Goal: Understand site structure: Understand site structure

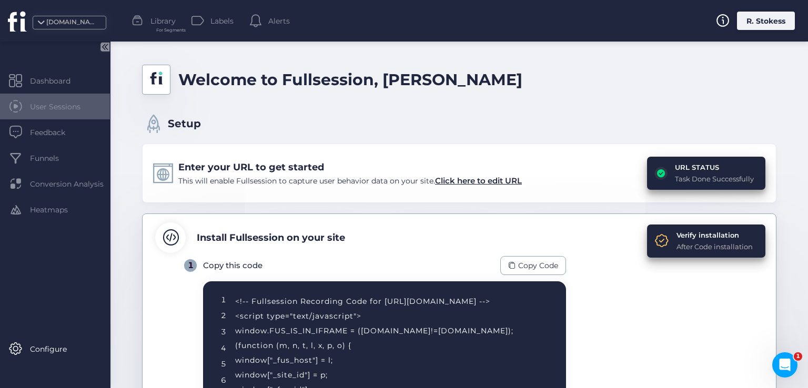
click at [51, 105] on span "User Sessions" at bounding box center [63, 107] width 66 height 12
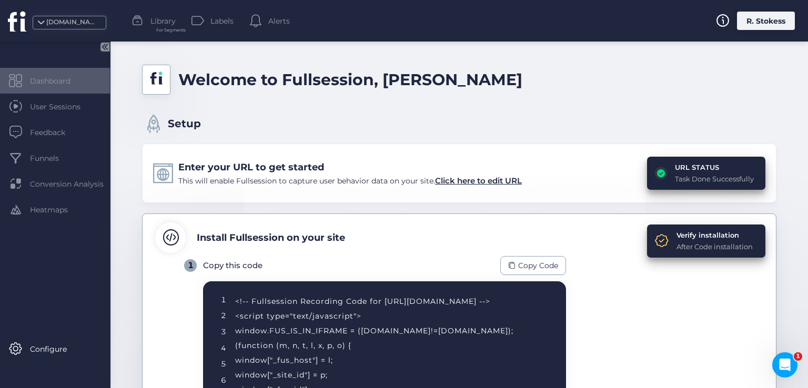
click at [69, 88] on div "Dashboard" at bounding box center [55, 81] width 110 height 26
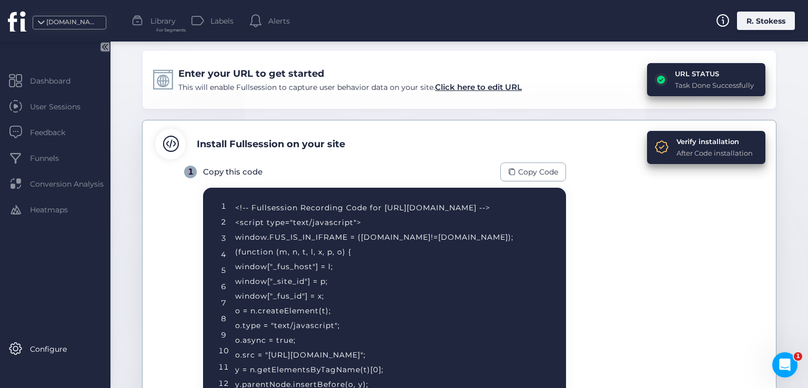
scroll to position [111, 0]
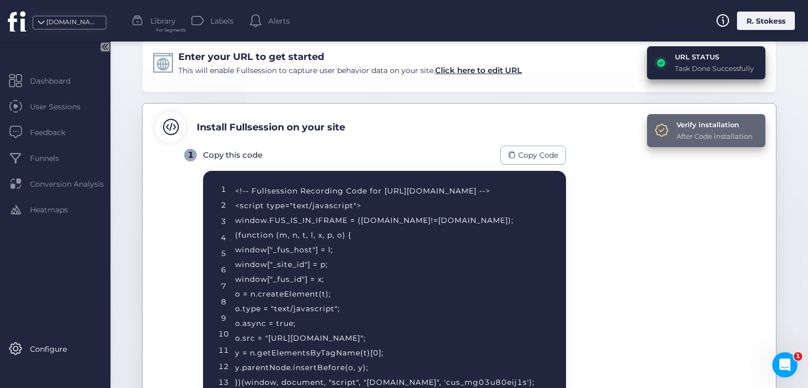
click at [696, 127] on div "Verify installation" at bounding box center [715, 124] width 76 height 11
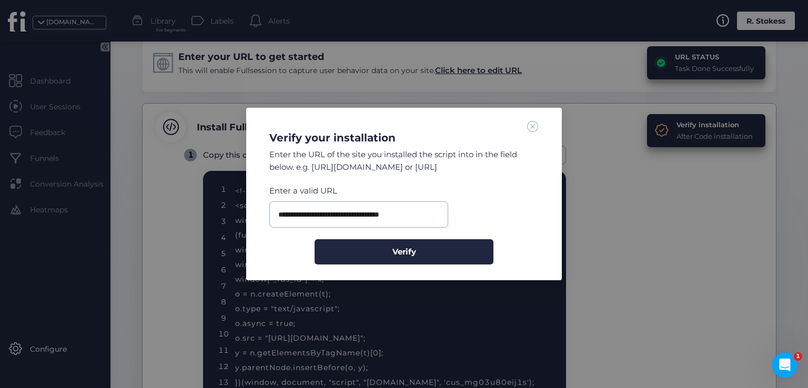
click at [636, 195] on nz-modal-container "**********" at bounding box center [404, 194] width 808 height 388
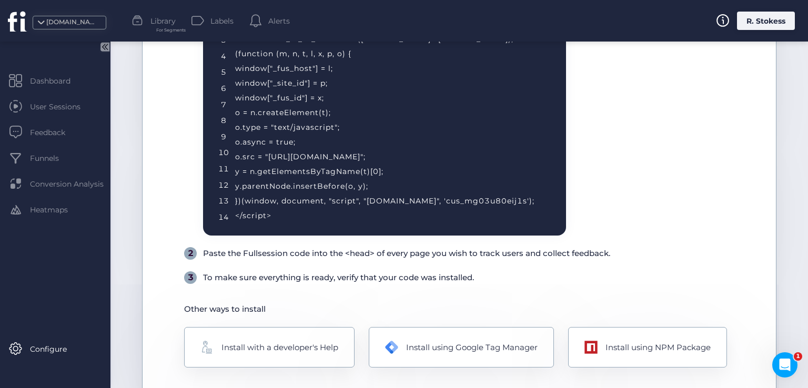
scroll to position [326, 0]
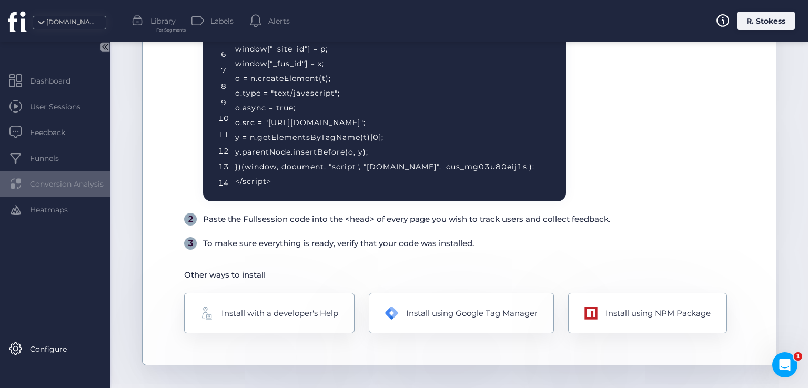
click at [55, 185] on span "Conversion Analysis" at bounding box center [74, 184] width 89 height 12
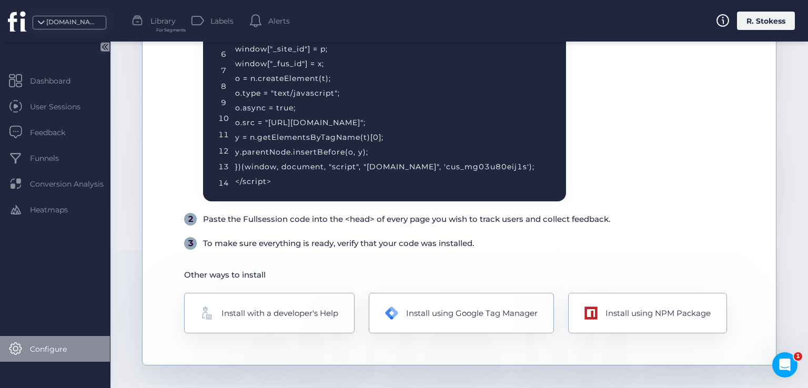
click at [29, 348] on div "Configure" at bounding box center [55, 349] width 110 height 26
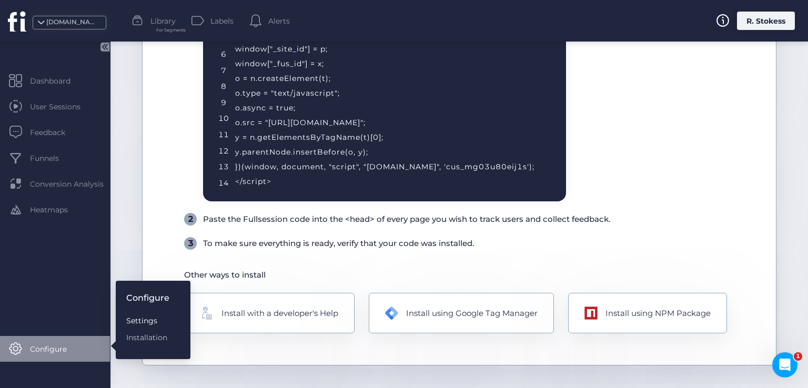
click at [147, 326] on div "Settings" at bounding box center [147, 321] width 43 height 12
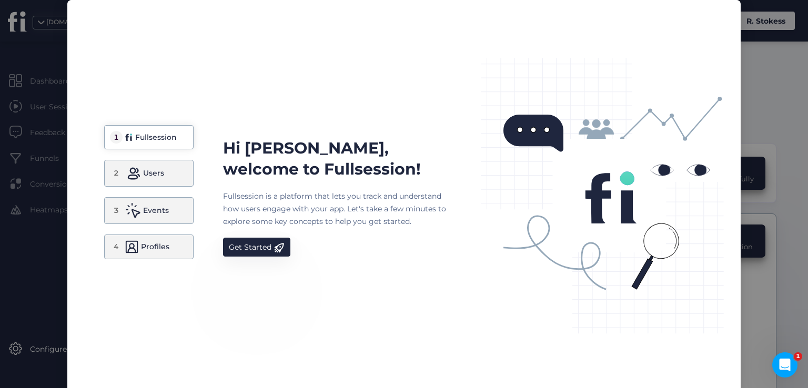
click at [785, 47] on nz-modal-container "1 Fullsession 2 Users 3 Events 4 Profiles Hi [PERSON_NAME], welcome to Fullsess…" at bounding box center [404, 194] width 808 height 388
click at [0, 115] on nz-modal-container "1 Fullsession 2 Users 3 Events 4 Profiles Hi [PERSON_NAME], welcome to Fullsess…" at bounding box center [404, 194] width 808 height 388
